Goal: Navigation & Orientation: Find specific page/section

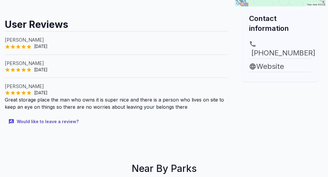
scroll to position [217, 0]
click at [266, 61] on link "Website" at bounding box center [280, 66] width 62 height 11
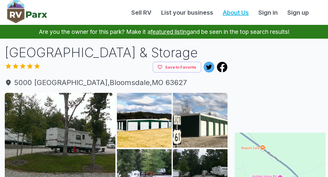
click at [242, 13] on link "About Us" at bounding box center [236, 12] width 36 height 9
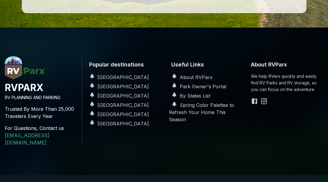
scroll to position [271, 0]
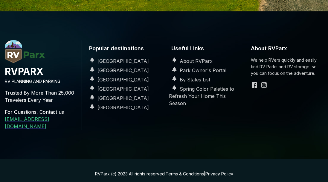
click at [291, 37] on div "RVPARX RV PLANNING AND PARKING Trusted By More Than 25,000 Travelers Every Year…" at bounding box center [164, 85] width 328 height 148
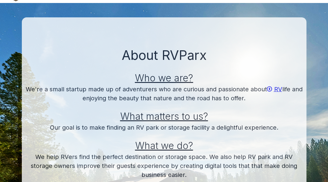
scroll to position [0, 0]
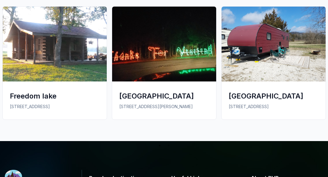
scroll to position [406, 0]
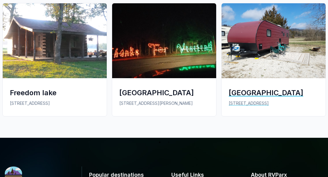
click at [260, 93] on div "[GEOGRAPHIC_DATA]" at bounding box center [274, 93] width 90 height 10
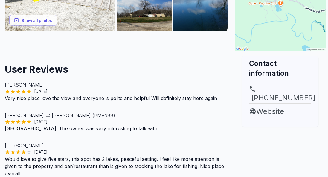
scroll to position [175, 0]
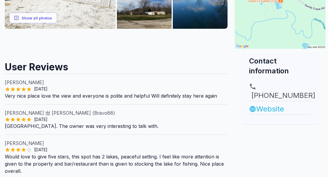
click at [279, 112] on link "Website" at bounding box center [280, 109] width 62 height 11
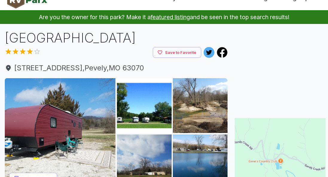
scroll to position [0, 0]
